Goal: Task Accomplishment & Management: Manage account settings

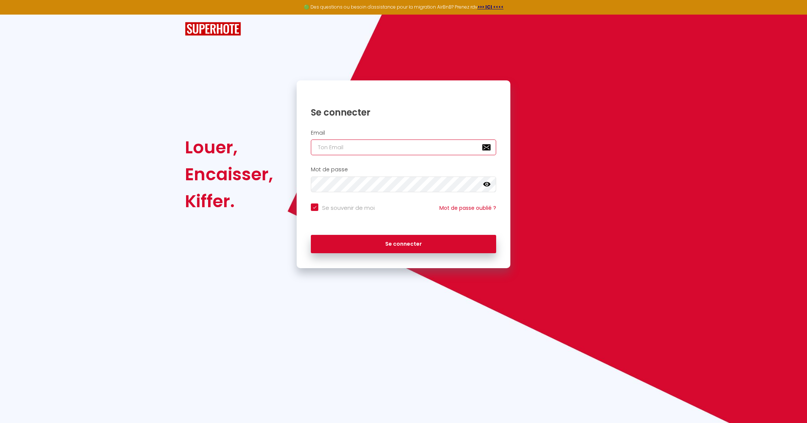
click at [386, 150] on input "email" at bounding box center [403, 147] width 185 height 16
type input "[EMAIL_ADDRESS][DOMAIN_NAME]"
checkbox input "true"
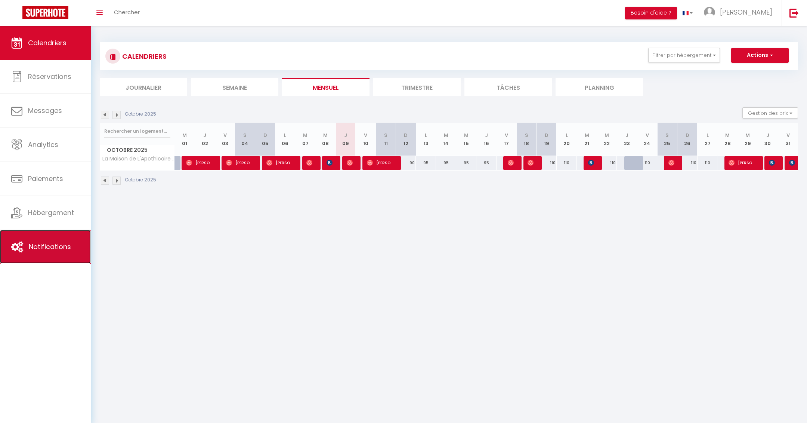
click at [56, 256] on link "Notifications" at bounding box center [45, 247] width 91 height 34
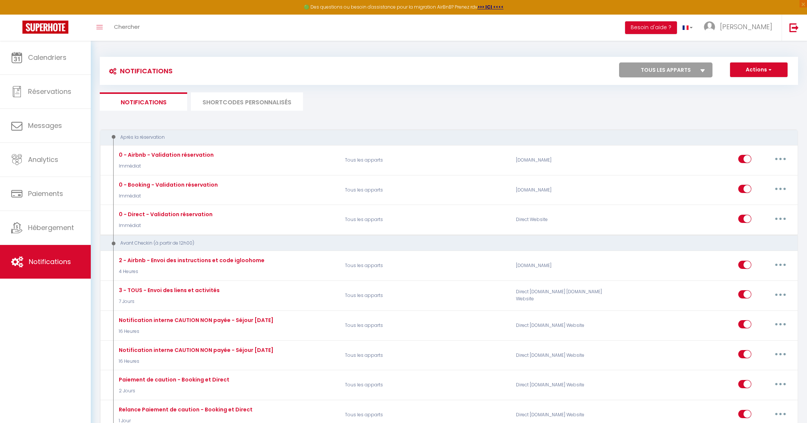
select select
checkbox input "false"
select select
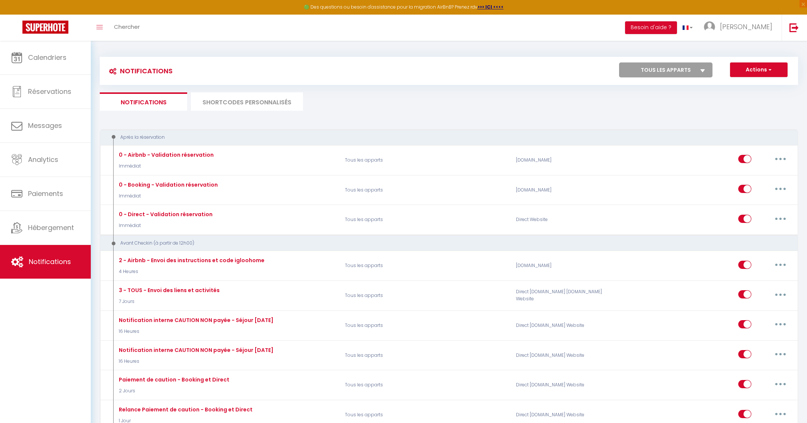
checkbox input "false"
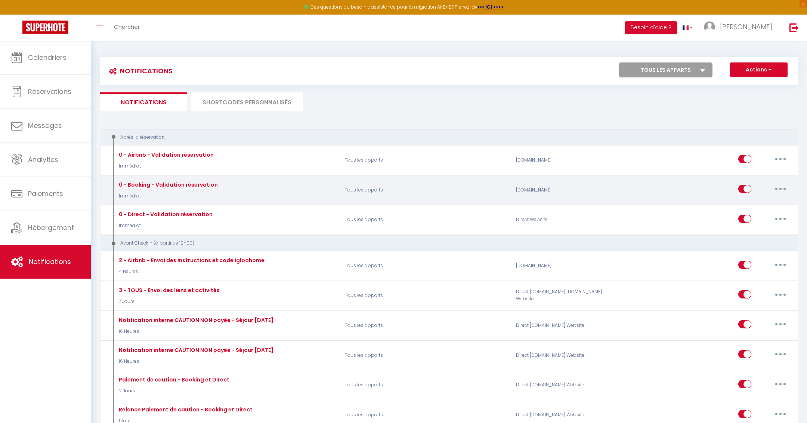
click at [787, 190] on button "button" at bounding box center [780, 189] width 21 height 12
click at [756, 203] on link "Editer" at bounding box center [760, 205] width 55 height 13
type input "0 - Booking - Validation réservation"
select select "Immédiat"
select select "if_booking_is_paid"
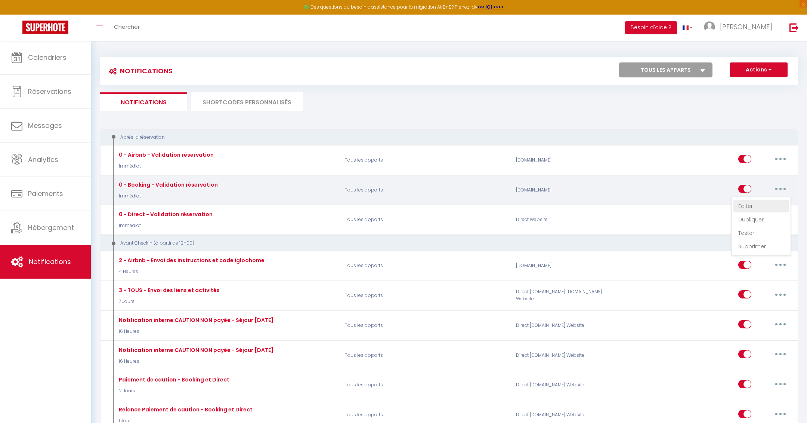
checkbox input "true"
checkbox input "false"
radio input "true"
type input "Merci pour votre réservation - [BOOKING:ID] - [GUEST:FIRST_NAME] [GUEST:LAST_NA…"
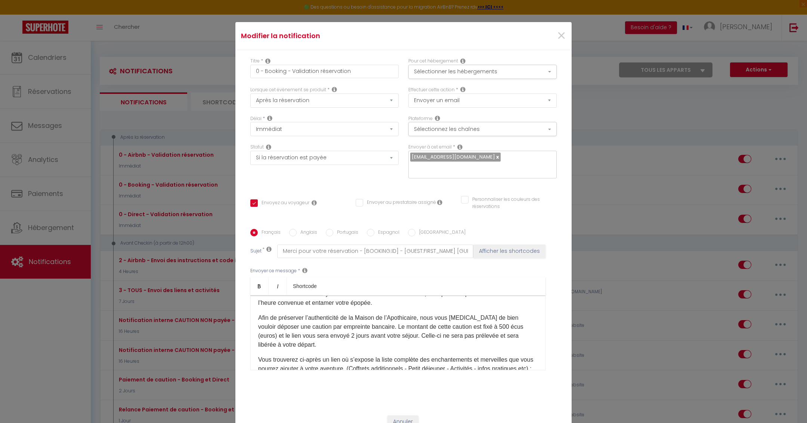
scroll to position [117, 0]
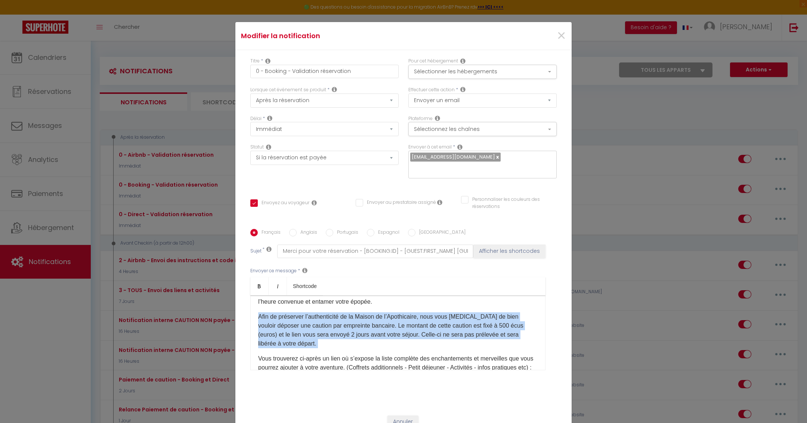
drag, startPoint x: 321, startPoint y: 348, endPoint x: 252, endPoint y: 319, distance: 75.3
click at [252, 319] on div "Salutations, nobles voyageurs, Par la présente, nous vous adressons nos plus hu…" at bounding box center [397, 332] width 295 height 75
copy div "Afin de préserver l’authenticité de la Maison de l’Apothicaire, nous vous [MEDI…"
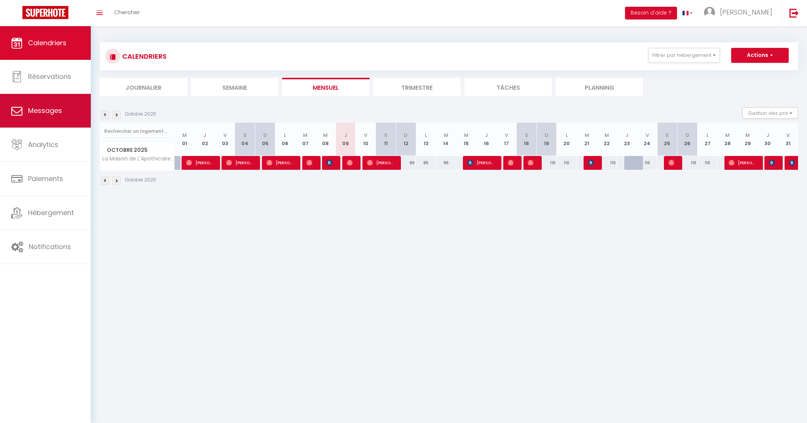
click at [48, 118] on link "Messages" at bounding box center [45, 111] width 91 height 34
select select "message"
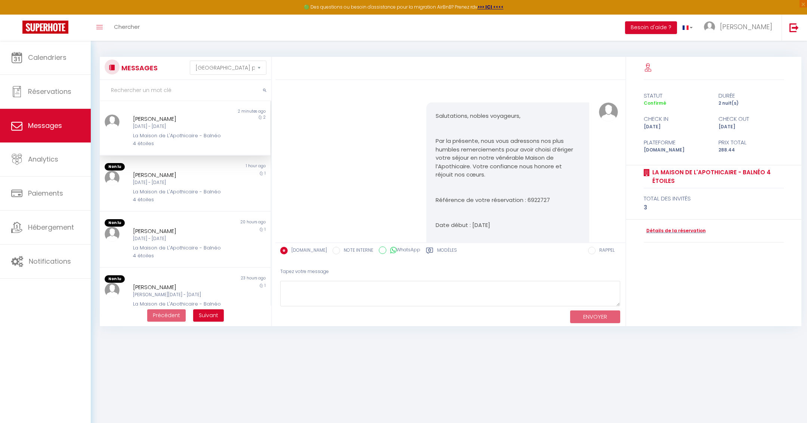
scroll to position [362, 0]
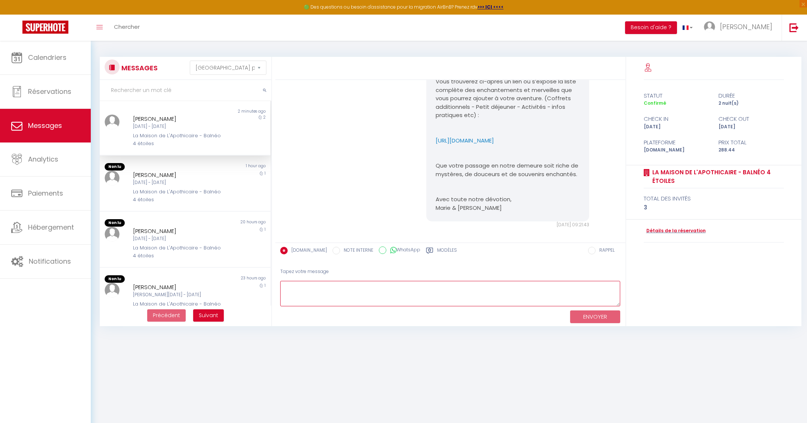
click at [378, 295] on textarea at bounding box center [450, 294] width 340 height 26
paste textarea "Hello, we have a travel cot available in the accommodation. You will need to br…"
type textarea "Hello, we have a travel cot available in the accommodation. You will need to br…"
click at [590, 316] on button "ENVOYER" at bounding box center [595, 316] width 50 height 13
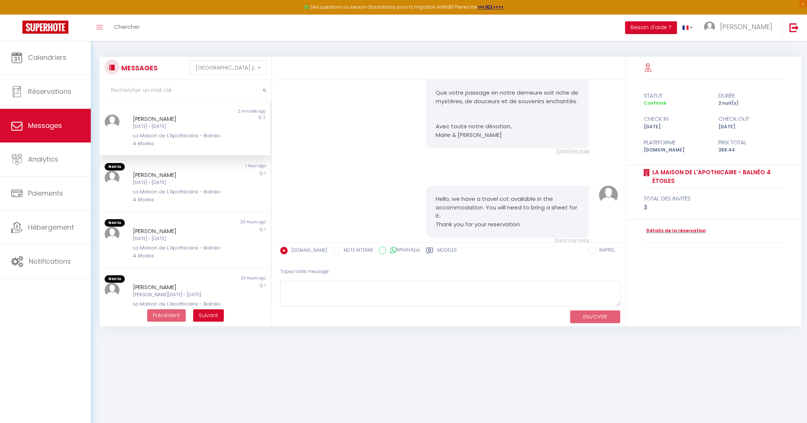
scroll to position [451, 0]
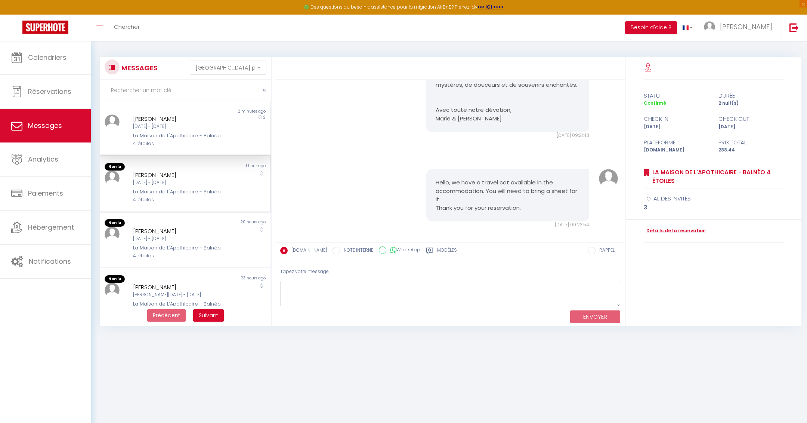
click at [151, 157] on div "Non lu 1 hour ago Nitin Katara Jeu 09 Oct - Ven 10 Oct La Maison de L'Apothicai…" at bounding box center [185, 183] width 171 height 56
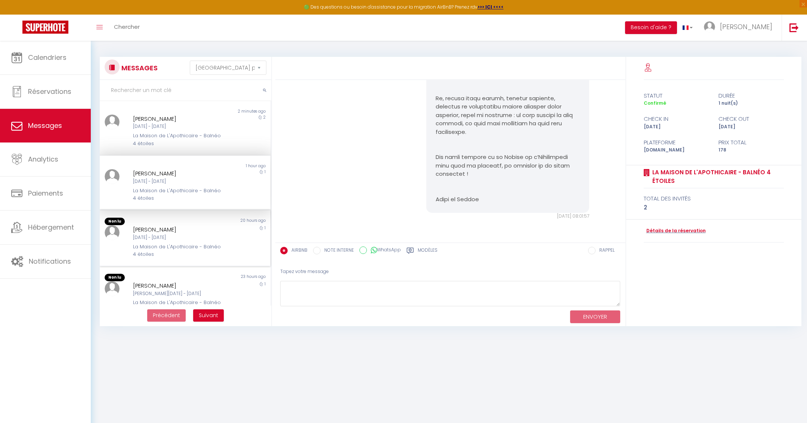
click at [157, 218] on div "Non lu" at bounding box center [142, 220] width 85 height 7
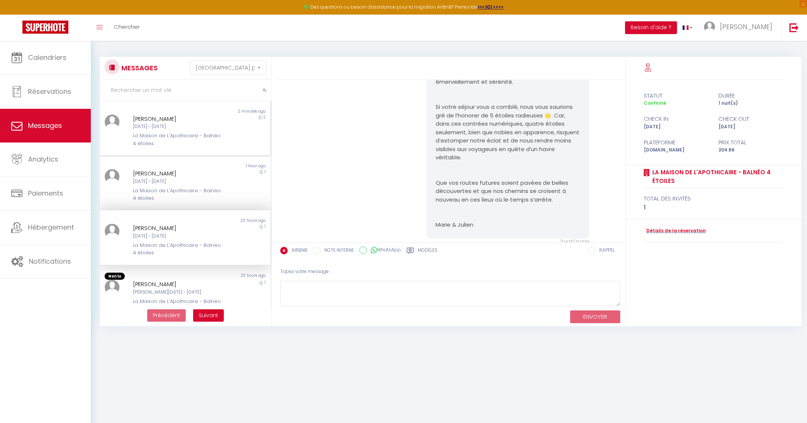
click at [167, 117] on div "Amandine Mendoza Córdoba" at bounding box center [178, 118] width 90 height 9
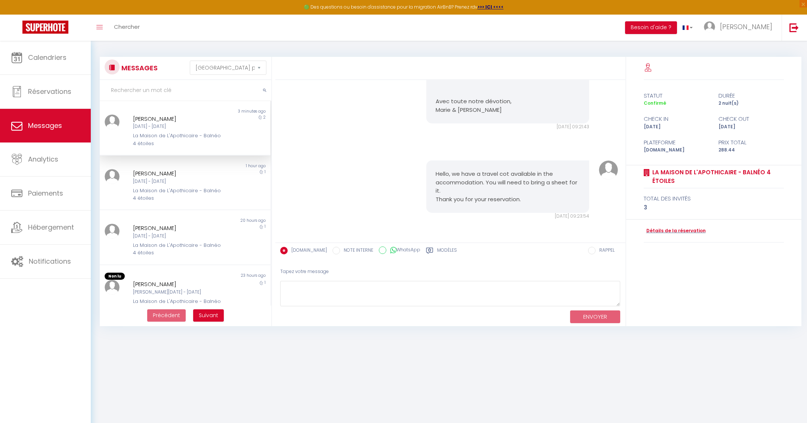
scroll to position [451, 0]
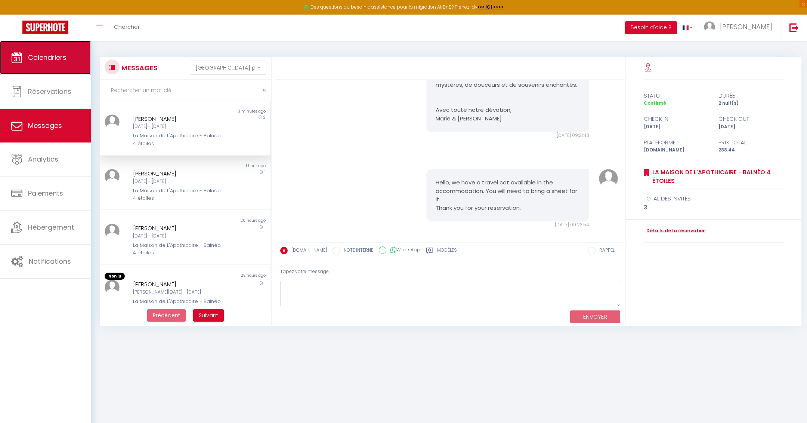
click at [39, 59] on span "Calendriers" at bounding box center [47, 57] width 38 height 9
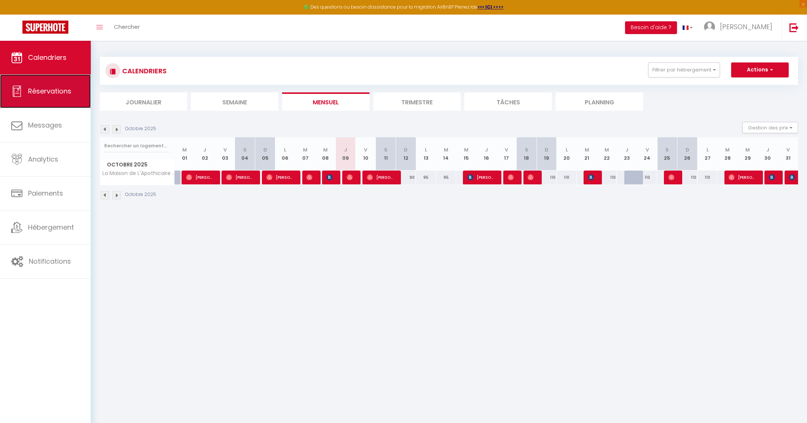
click at [46, 98] on link "Réservations" at bounding box center [45, 91] width 91 height 34
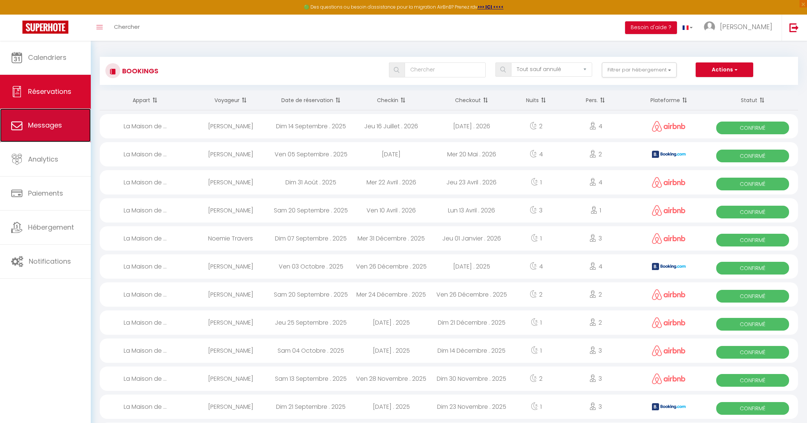
click at [47, 120] on span "Messages" at bounding box center [45, 124] width 34 height 9
select select "message"
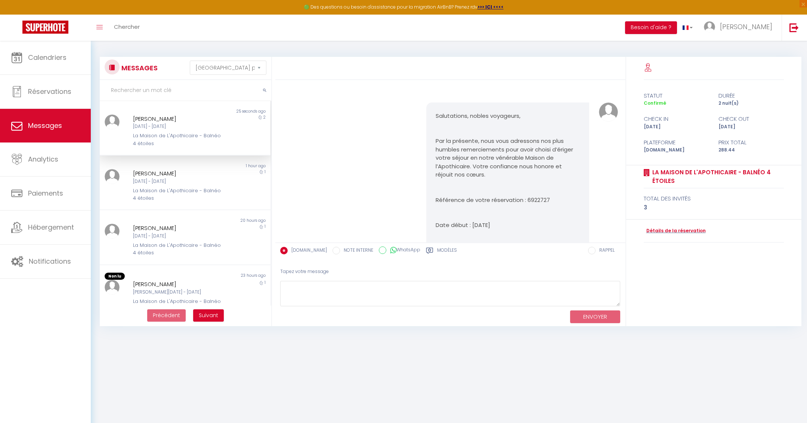
scroll to position [451, 0]
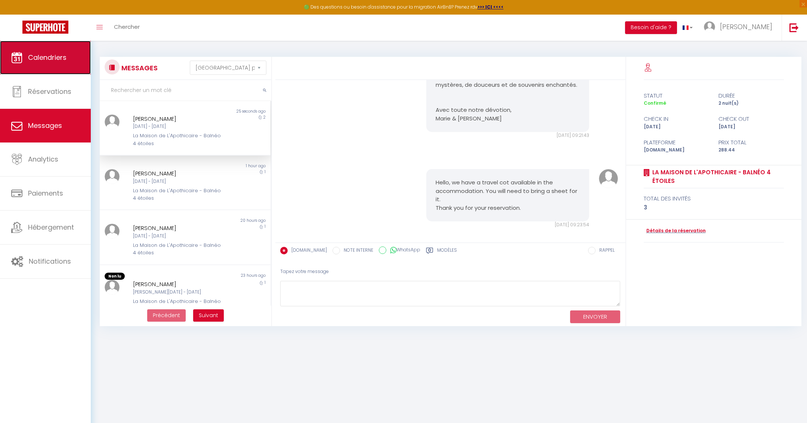
click at [48, 61] on span "Calendriers" at bounding box center [47, 57] width 38 height 9
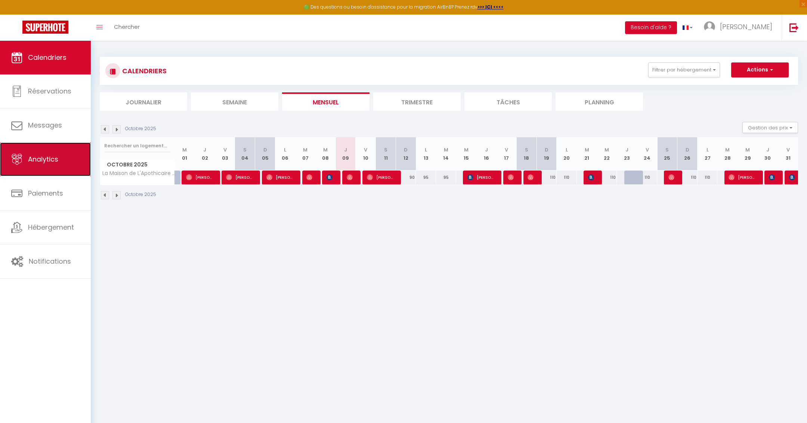
click at [54, 171] on link "Analytics" at bounding box center [45, 159] width 91 height 34
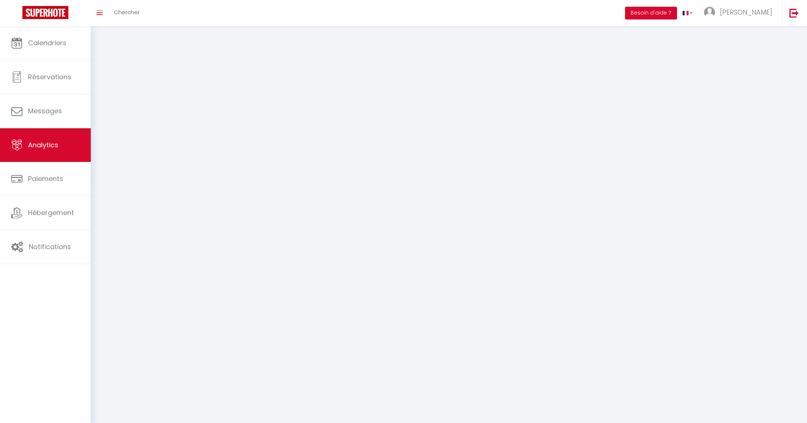
select select "2025"
select select "10"
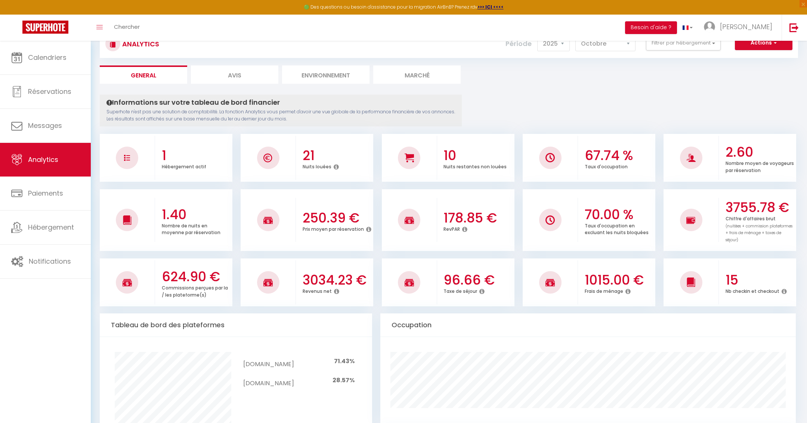
scroll to position [28, 0]
